Goal: Information Seeking & Learning: Find specific fact

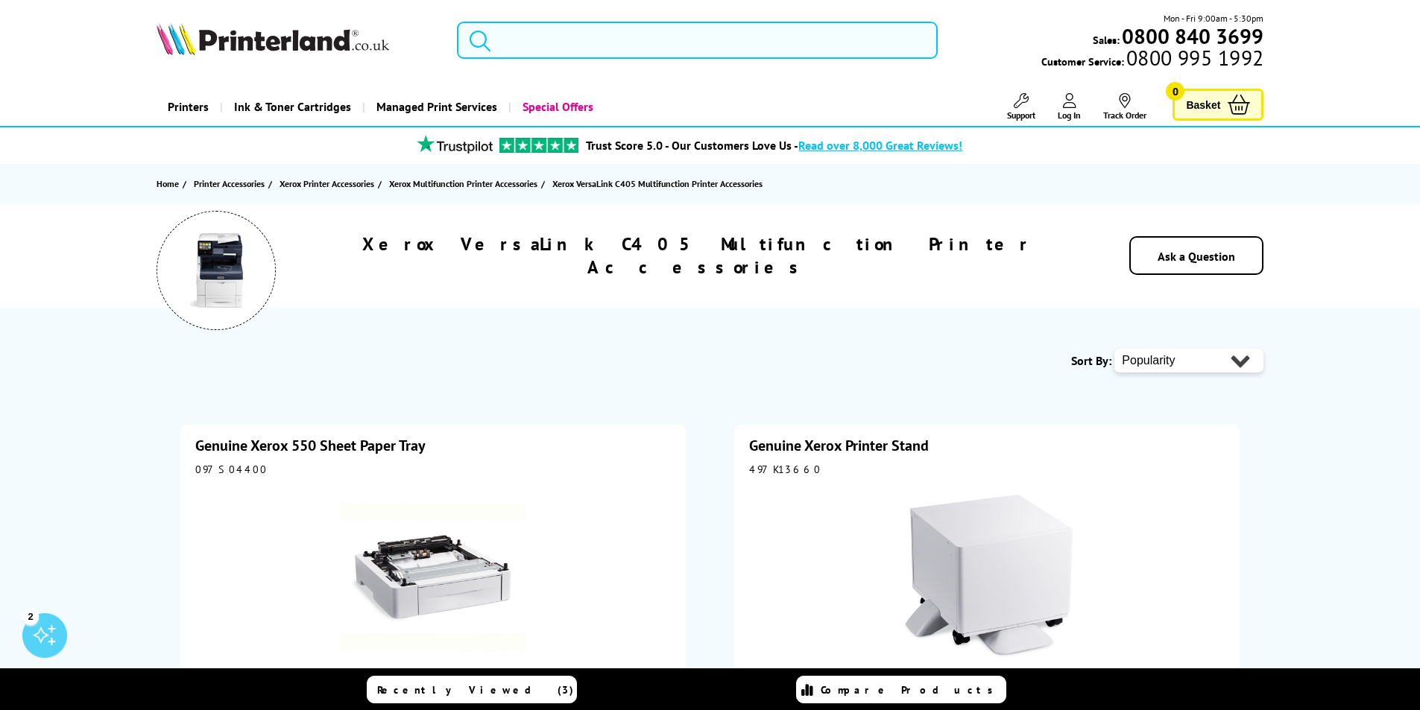
click at [630, 31] on input "search" at bounding box center [697, 40] width 481 height 37
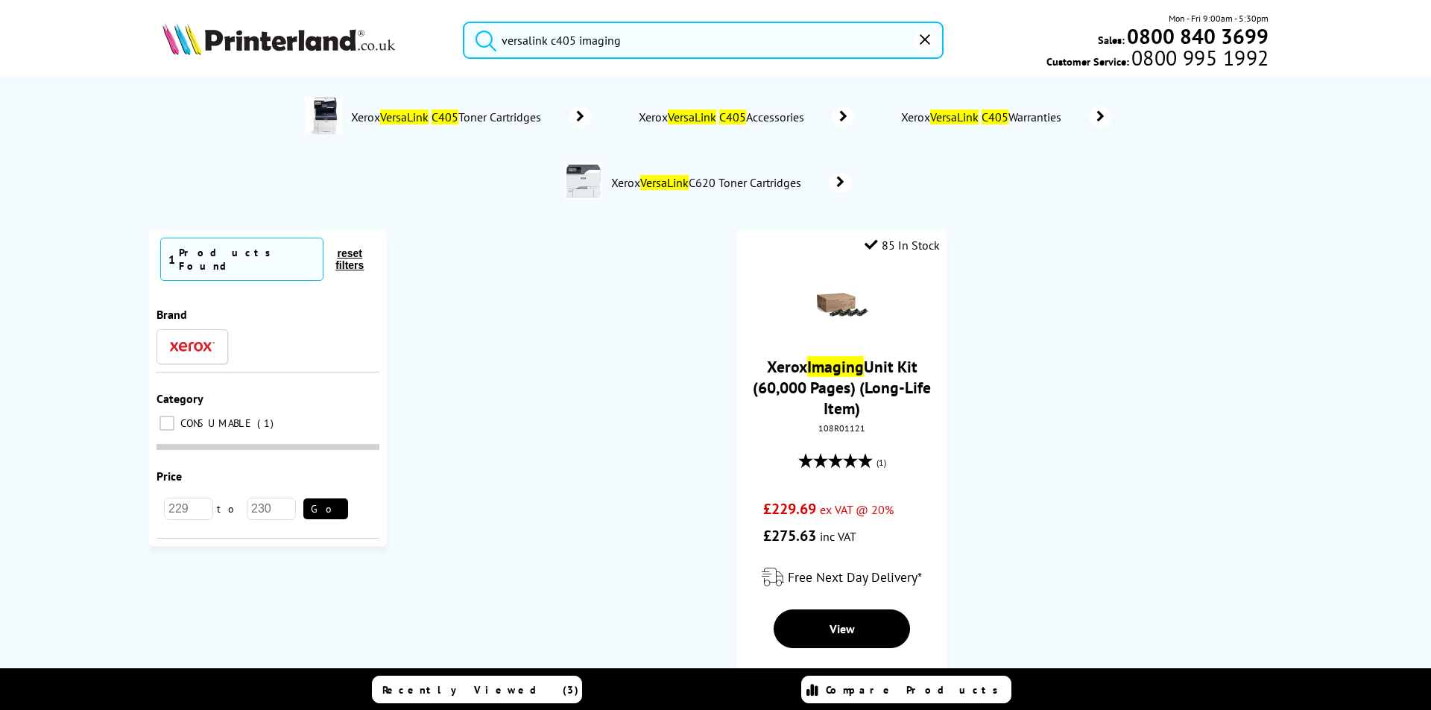
type input "versalink c405 imaging"
click at [632, 37] on input "versalink c405 imaging" at bounding box center [703, 40] width 481 height 37
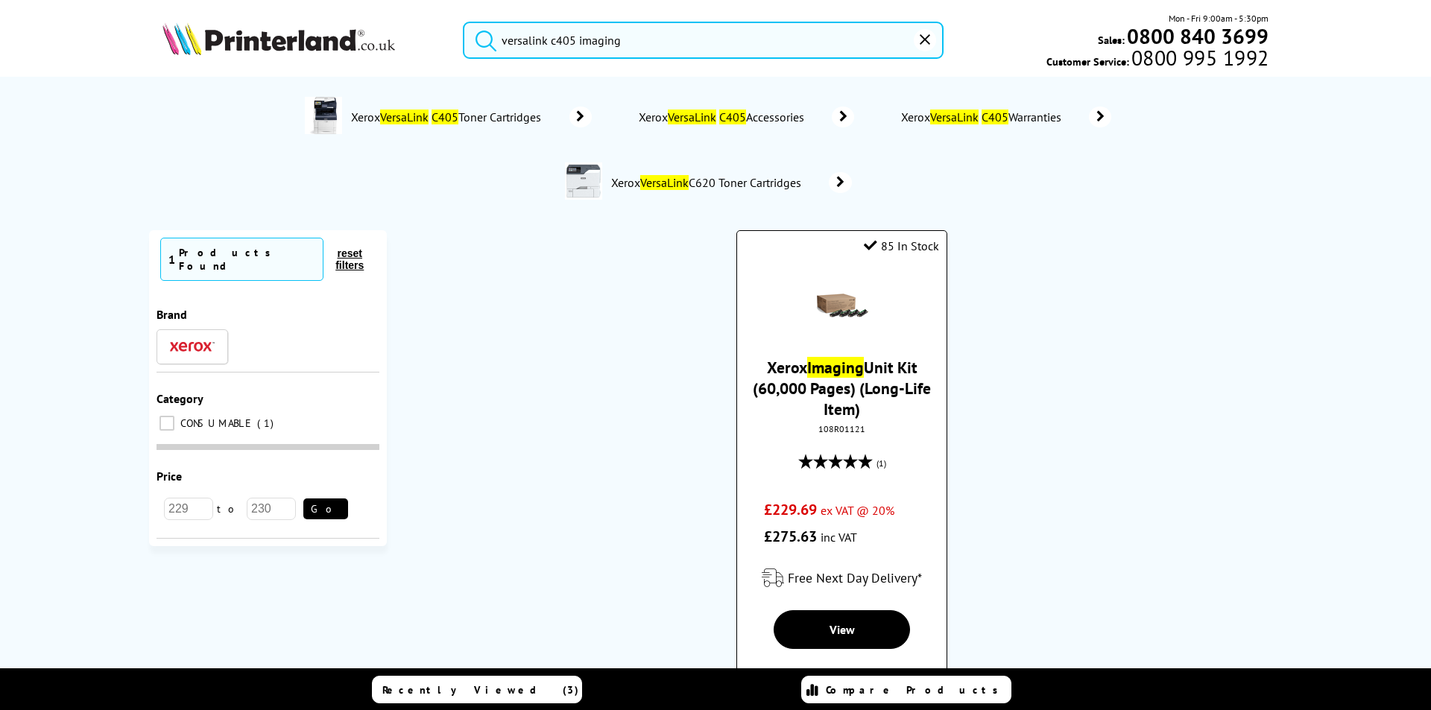
click at [845, 401] on link "Xerox Imaging Unit Kit (60,000 Pages) (Long-Life Item)" at bounding box center [842, 388] width 178 height 63
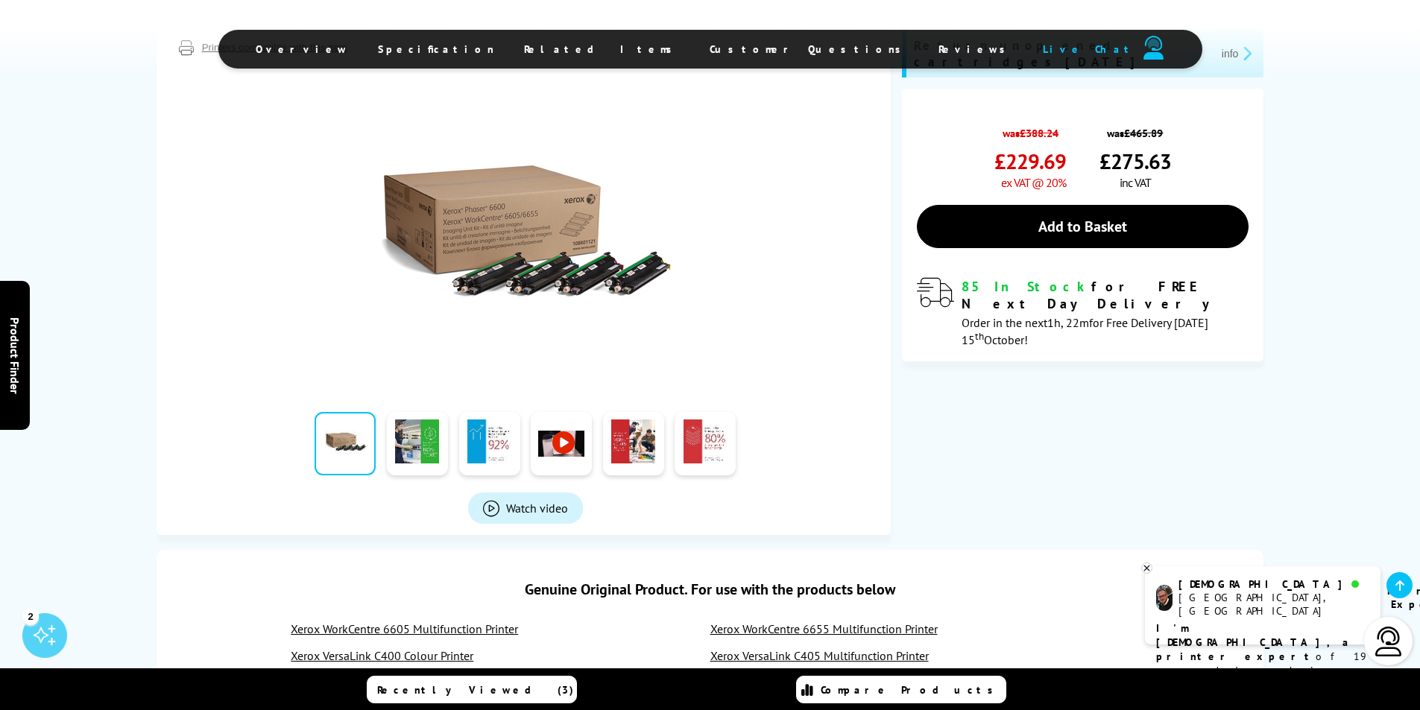
scroll to position [298, 0]
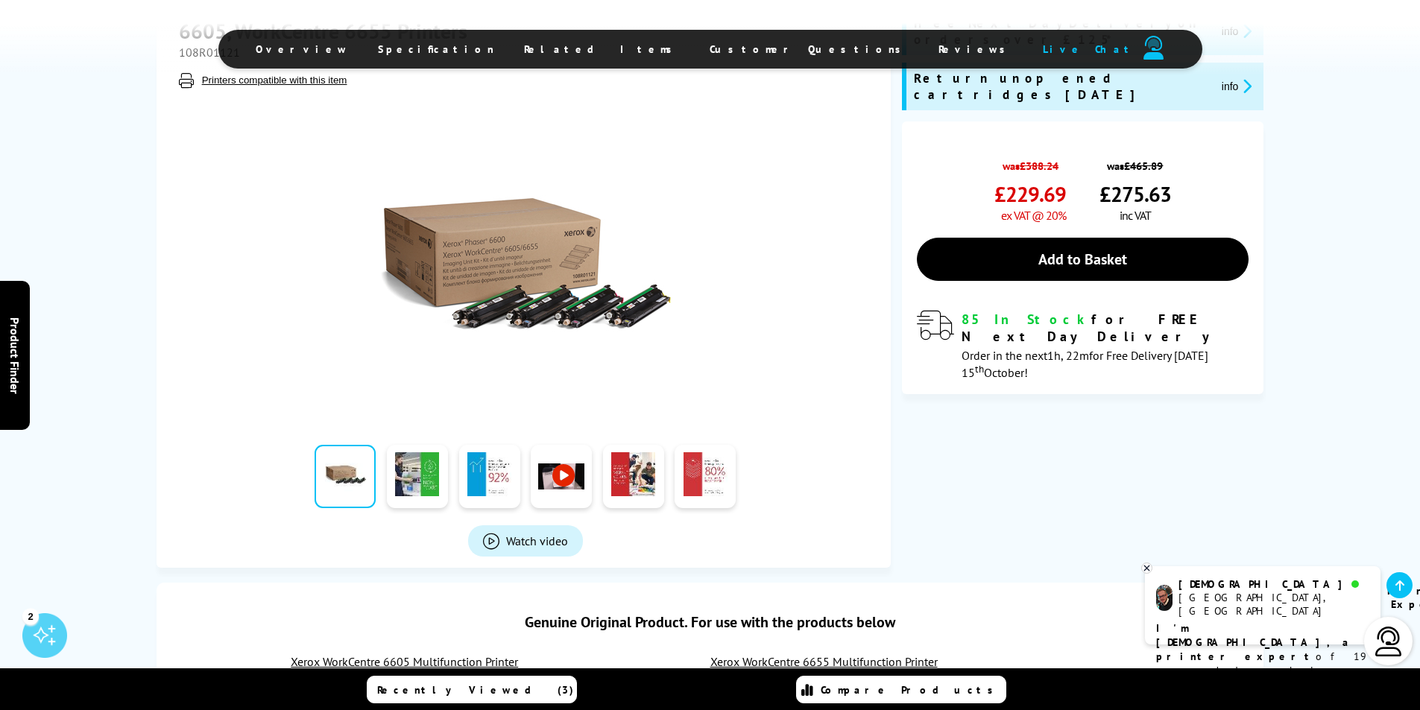
click at [550, 316] on img at bounding box center [525, 264] width 292 height 292
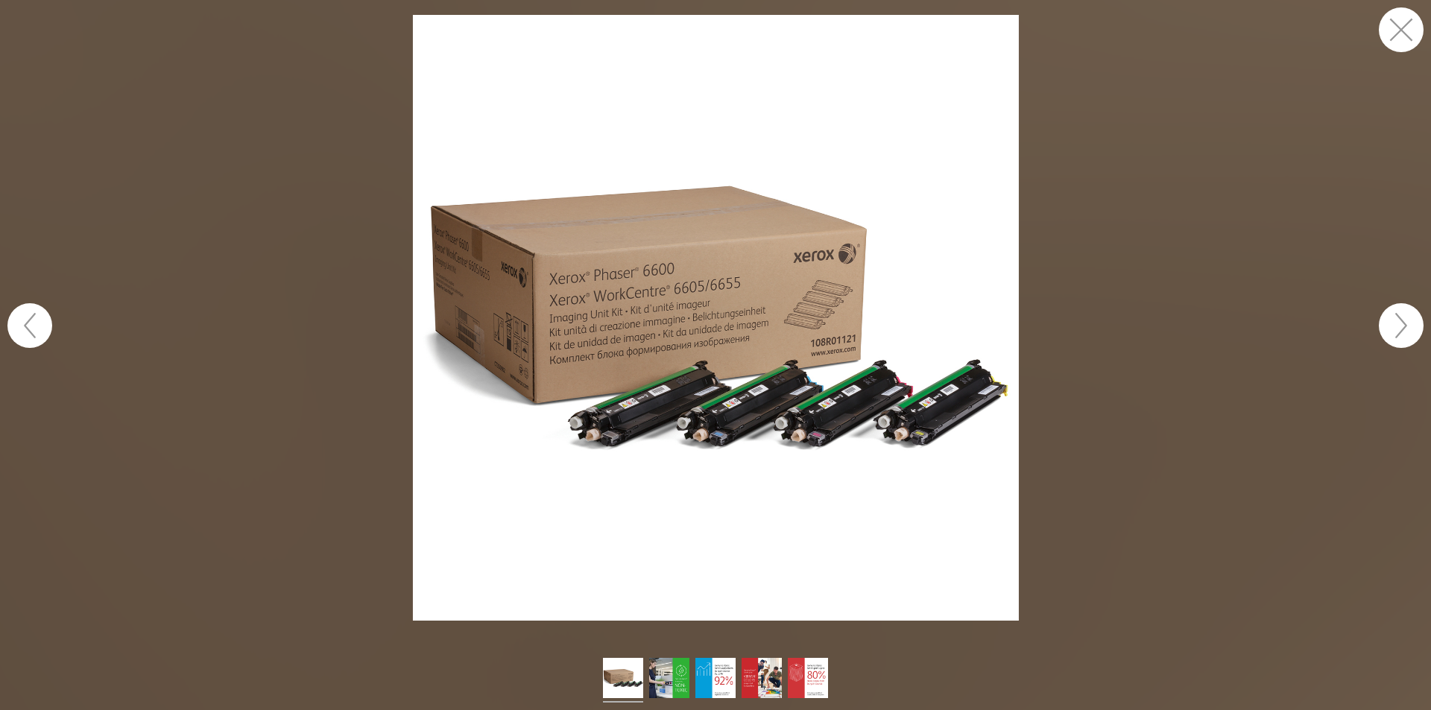
click at [1394, 20] on button "button" at bounding box center [1401, 29] width 45 height 45
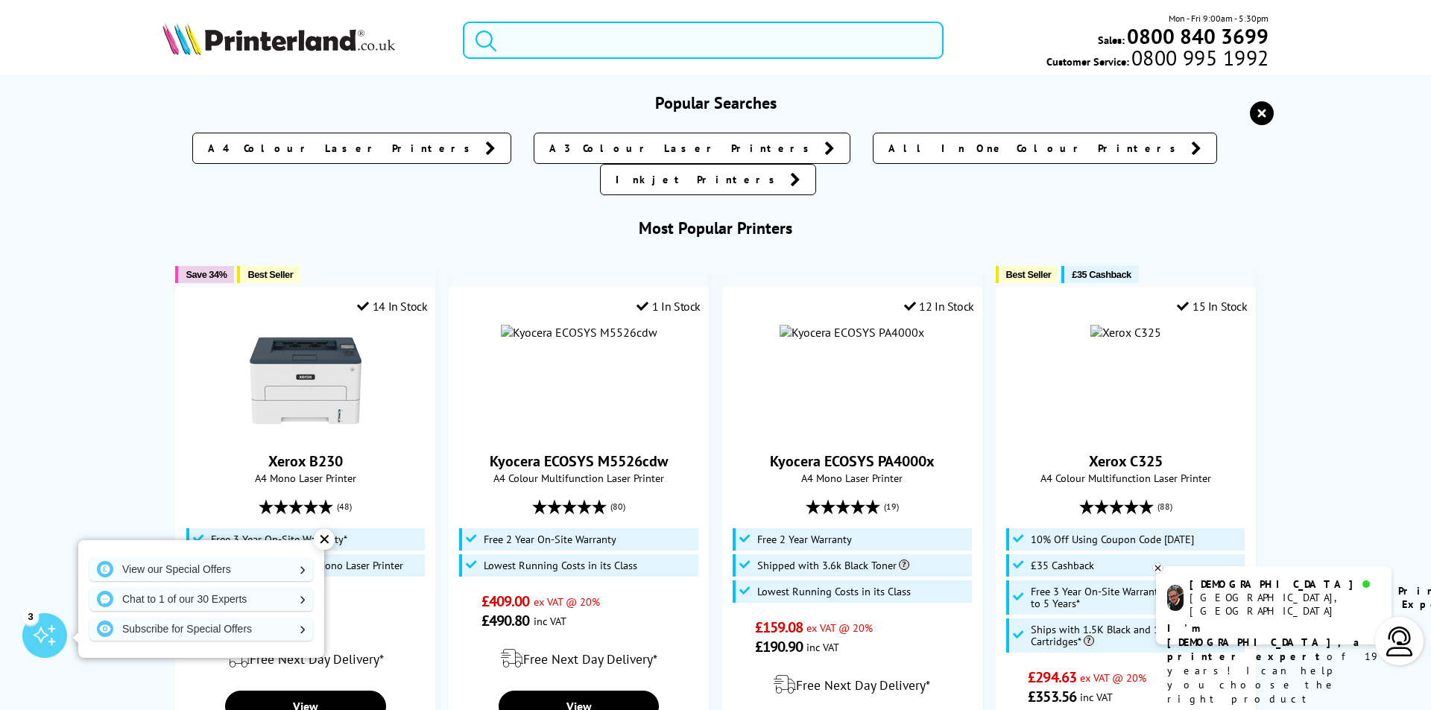
click at [592, 30] on input "search" at bounding box center [703, 40] width 481 height 37
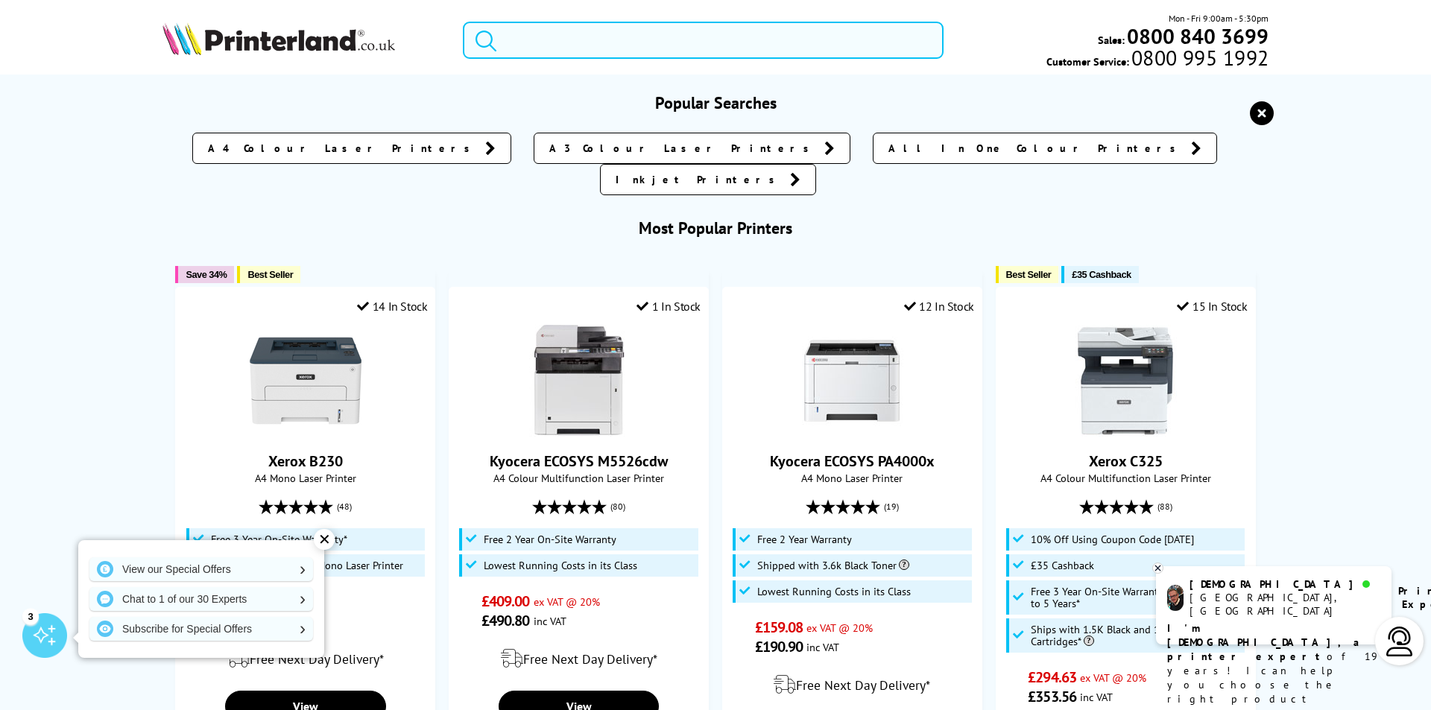
paste input "108R01488"
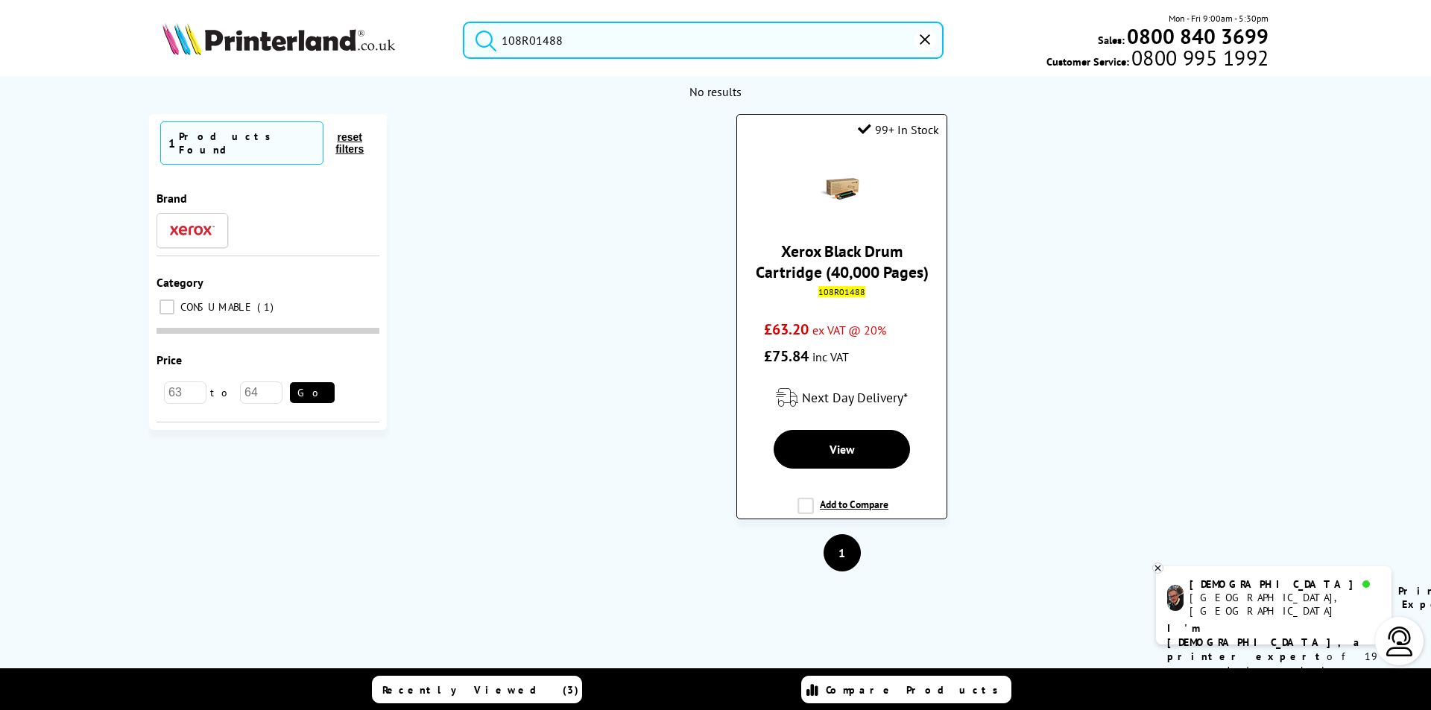
type input "108R01488"
click at [882, 275] on link "Xerox Black Drum Cartridge (40,000 Pages)" at bounding box center [842, 262] width 173 height 42
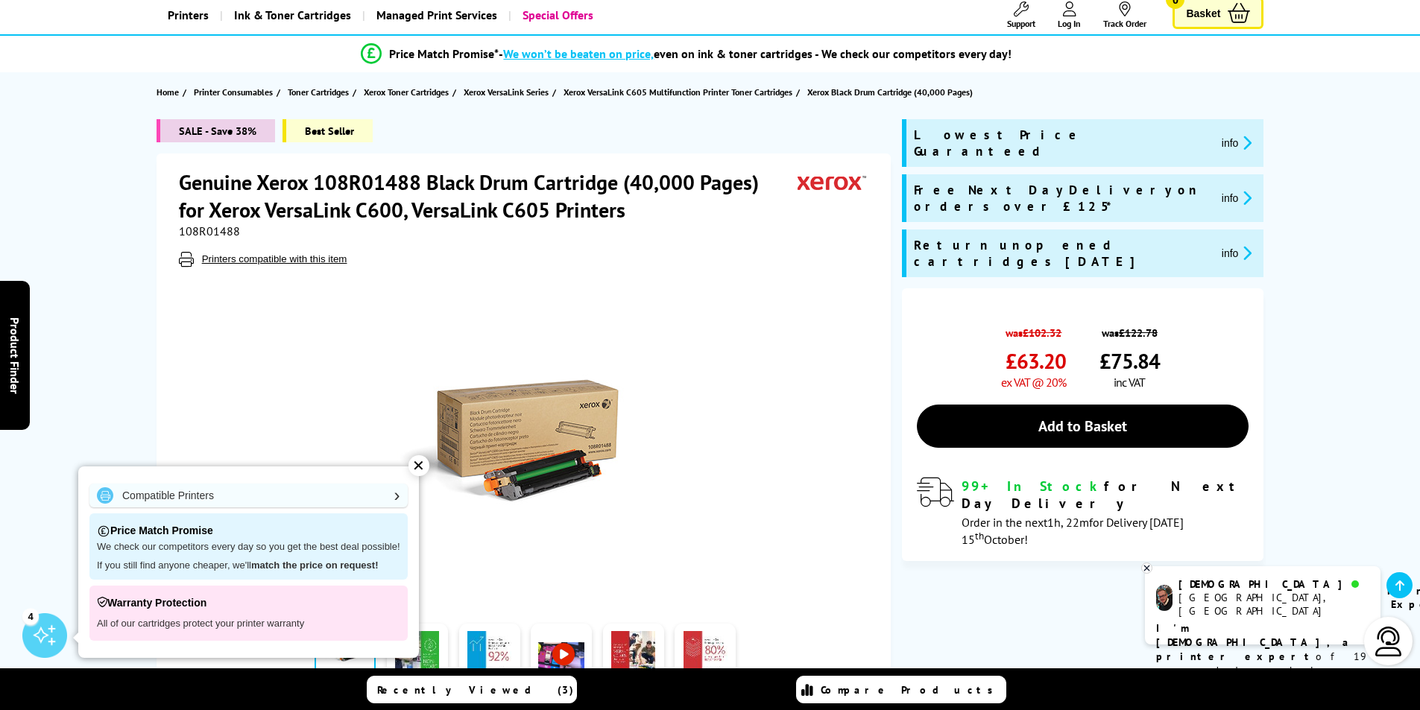
scroll to position [149, 0]
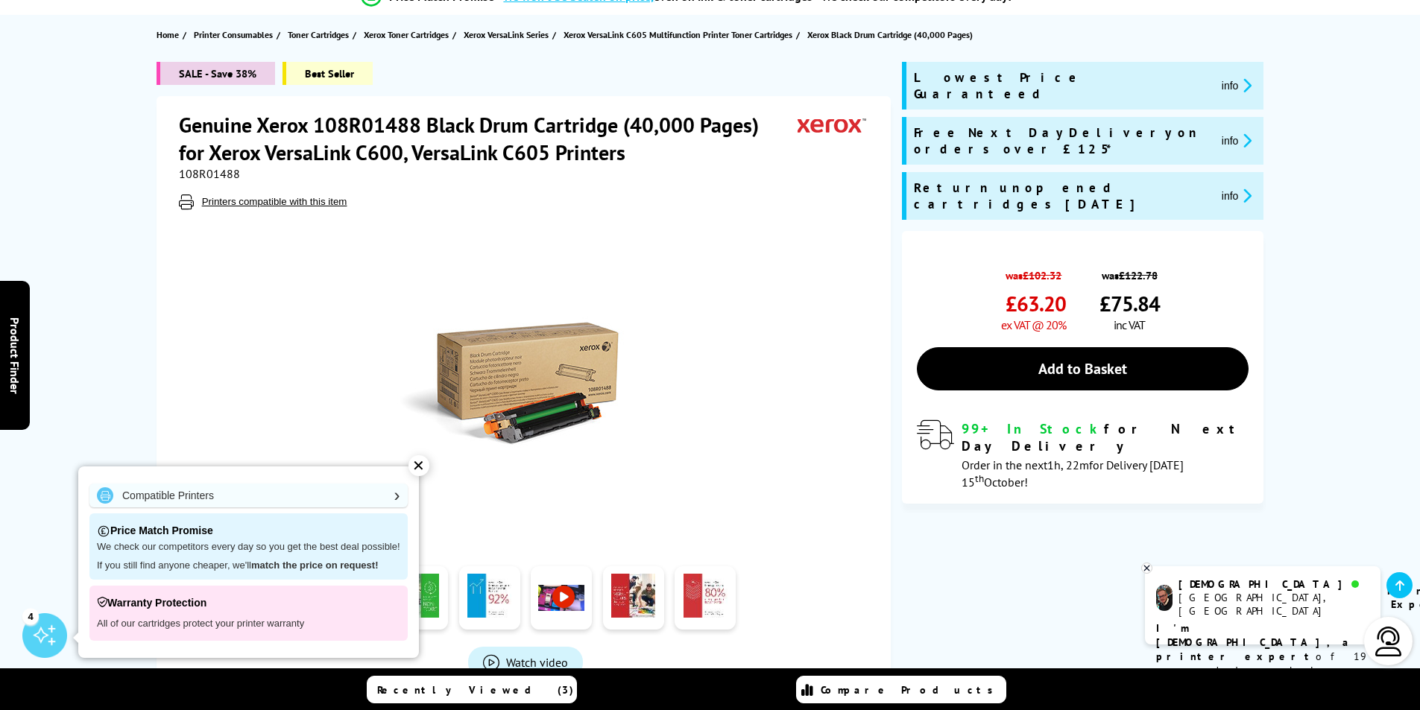
click at [597, 426] on img at bounding box center [525, 385] width 292 height 292
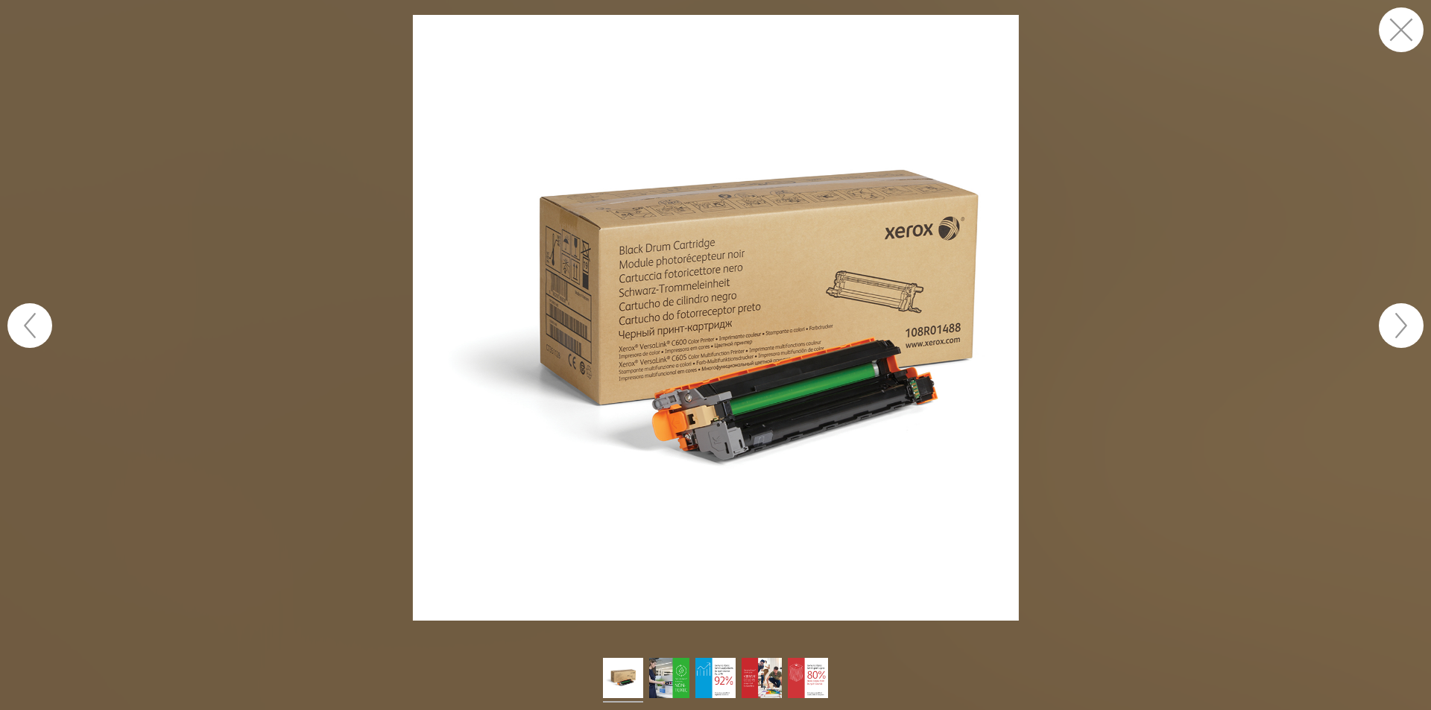
click at [712, 443] on img at bounding box center [716, 318] width 606 height 606
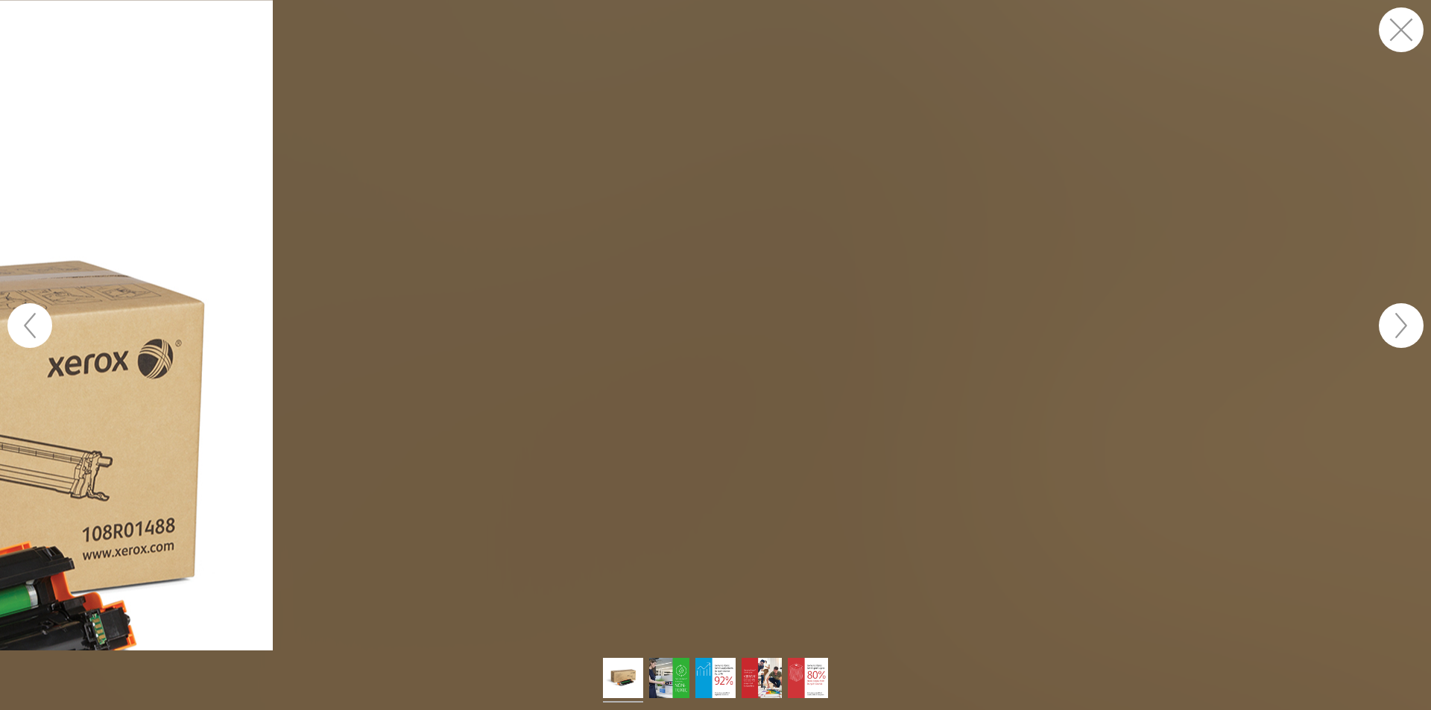
click at [1415, 31] on button "button" at bounding box center [1401, 29] width 45 height 45
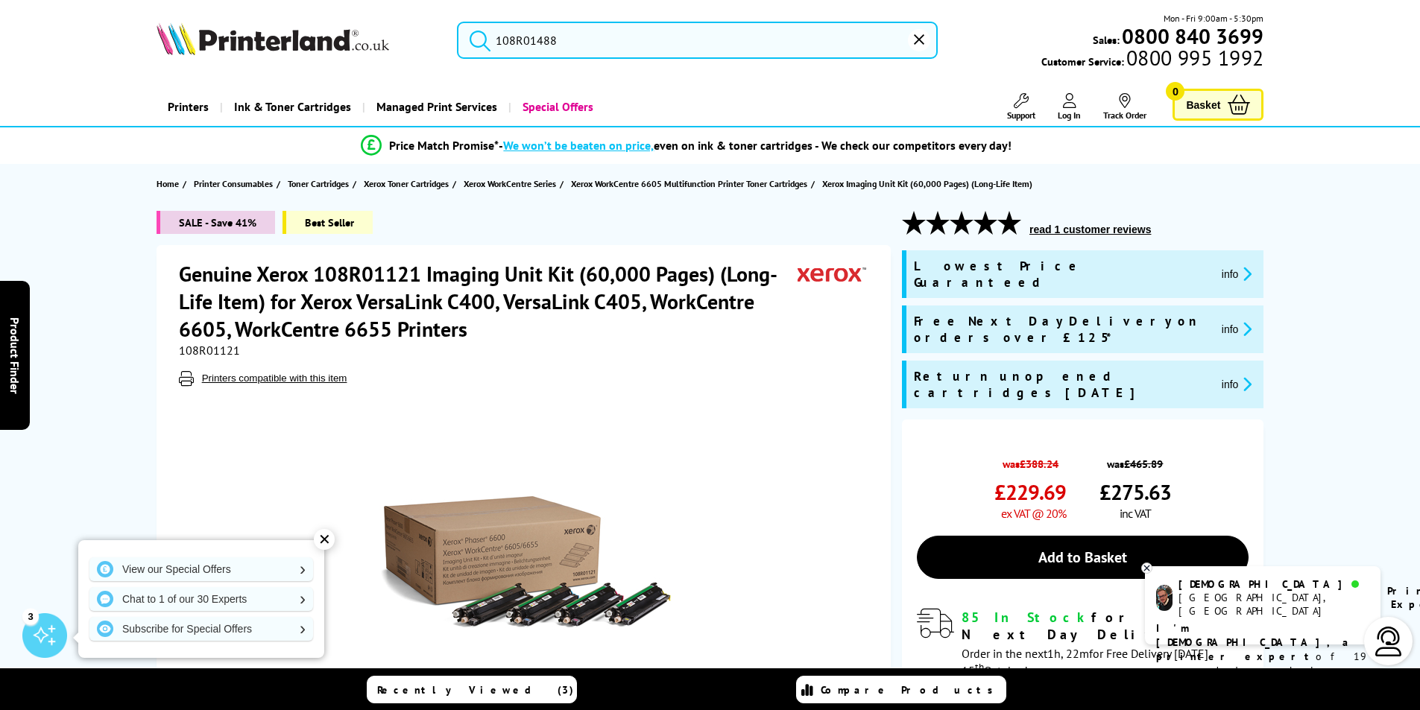
click at [1217, 376] on button "info" at bounding box center [1236, 384] width 39 height 17
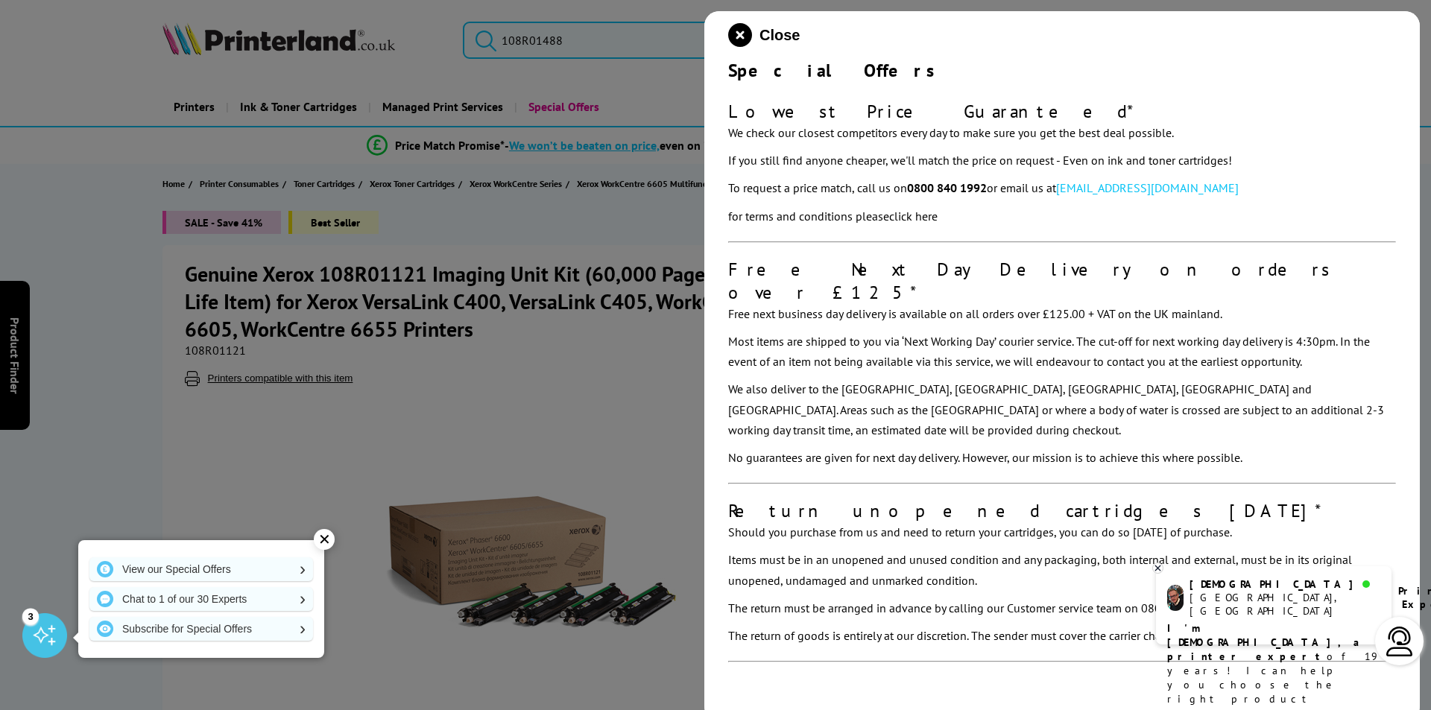
click at [1157, 567] on icon at bounding box center [1157, 568] width 5 height 5
